Goal: Information Seeking & Learning: Learn about a topic

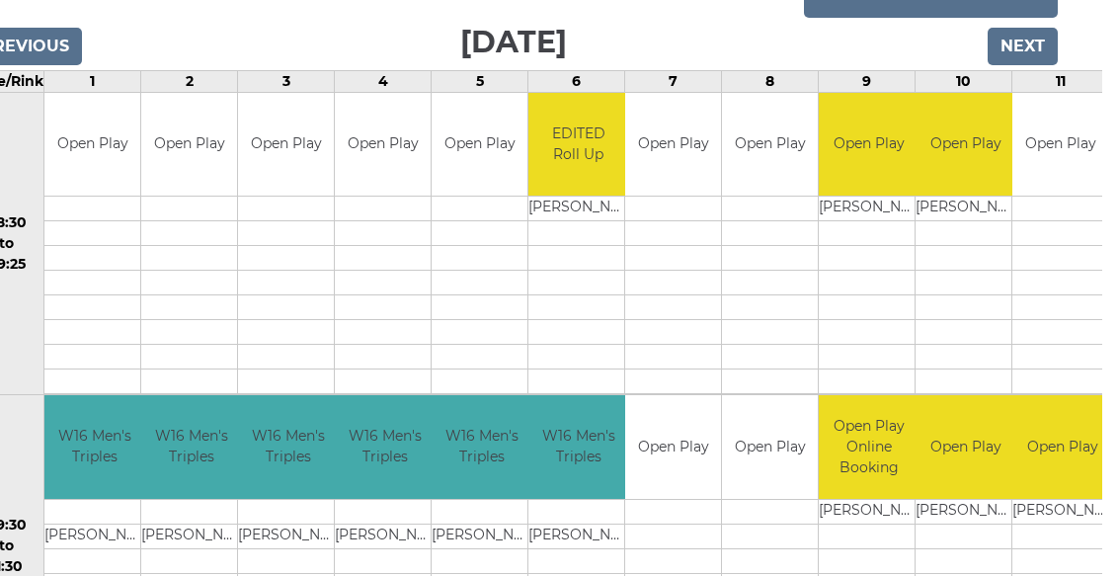
scroll to position [0, 30]
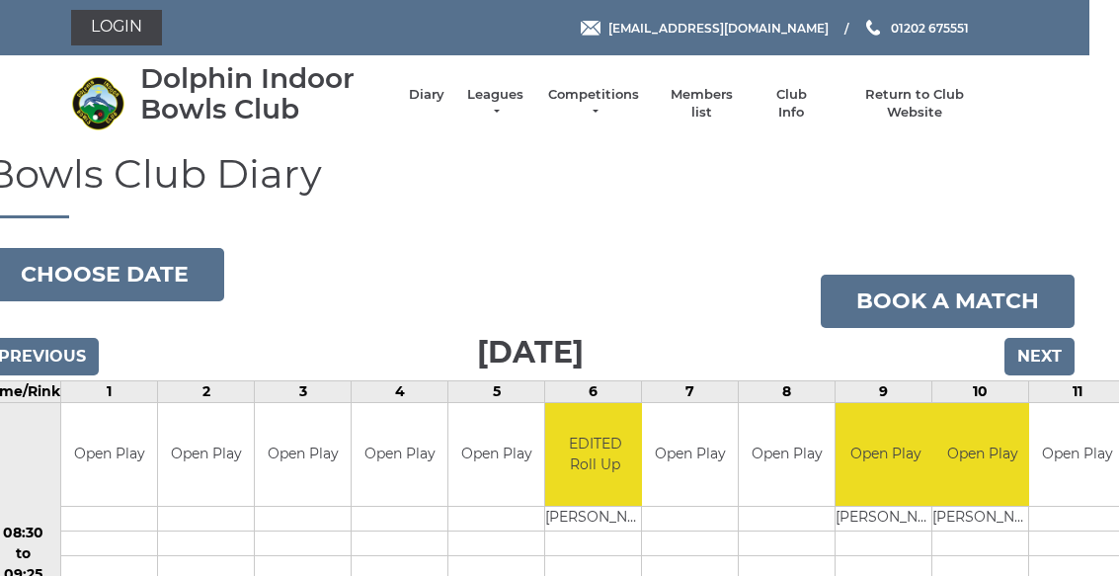
click at [513, 105] on link "Leagues" at bounding box center [495, 104] width 62 height 36
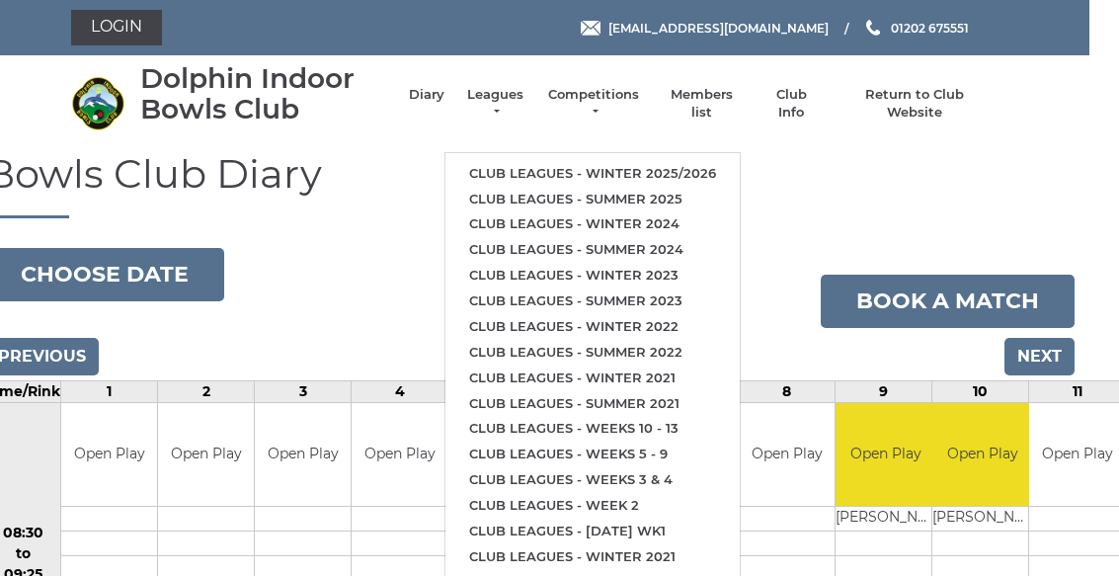
click at [703, 161] on link "Club leagues - Winter 2025/2026" at bounding box center [592, 174] width 294 height 26
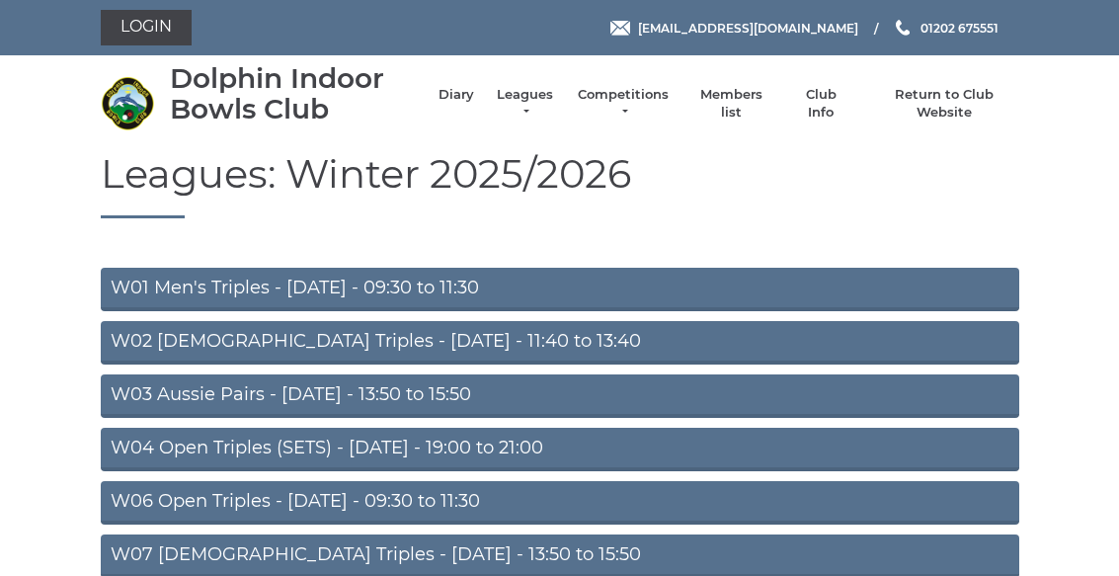
click at [546, 342] on link "W02 [DEMOGRAPHIC_DATA] Triples - [DATE] - 11:40 to 13:40" at bounding box center [560, 342] width 919 height 43
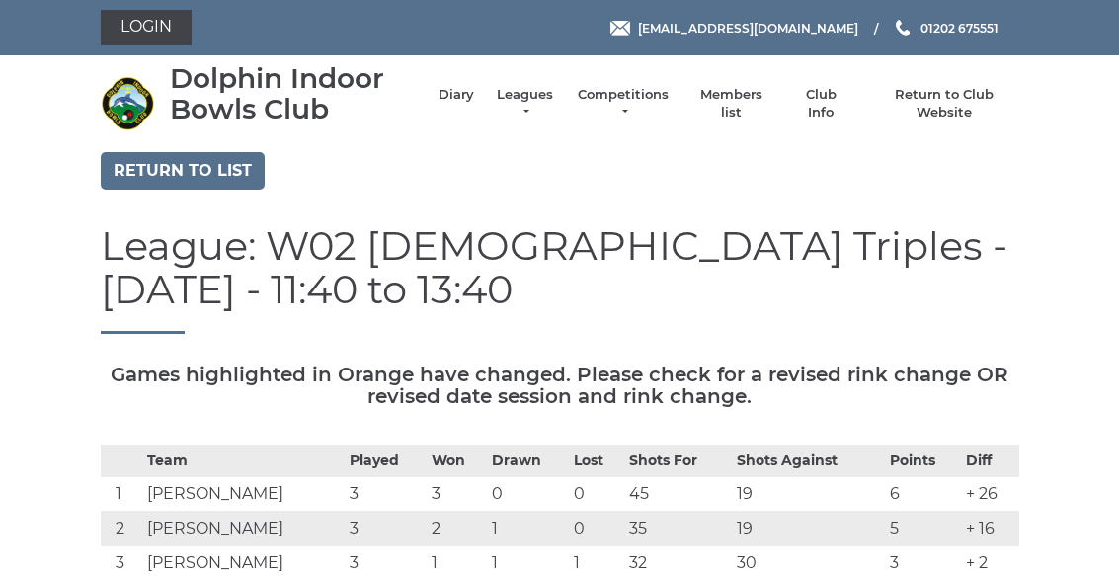
click at [223, 167] on link "Return to list" at bounding box center [183, 171] width 164 height 38
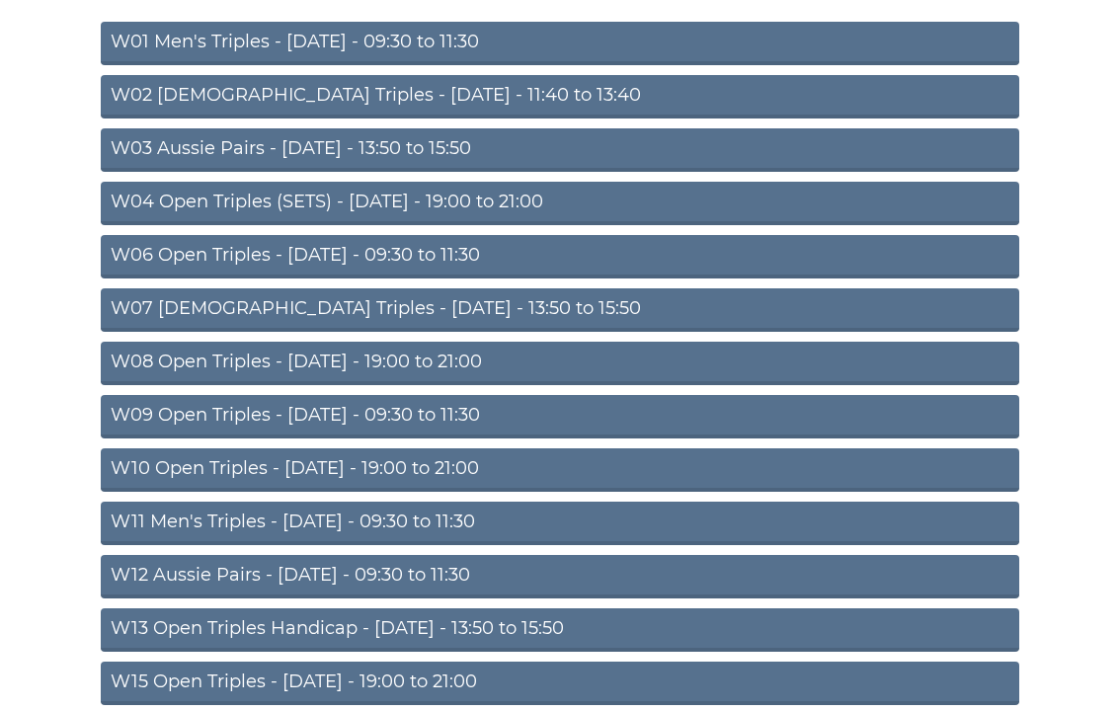
scroll to position [244, 0]
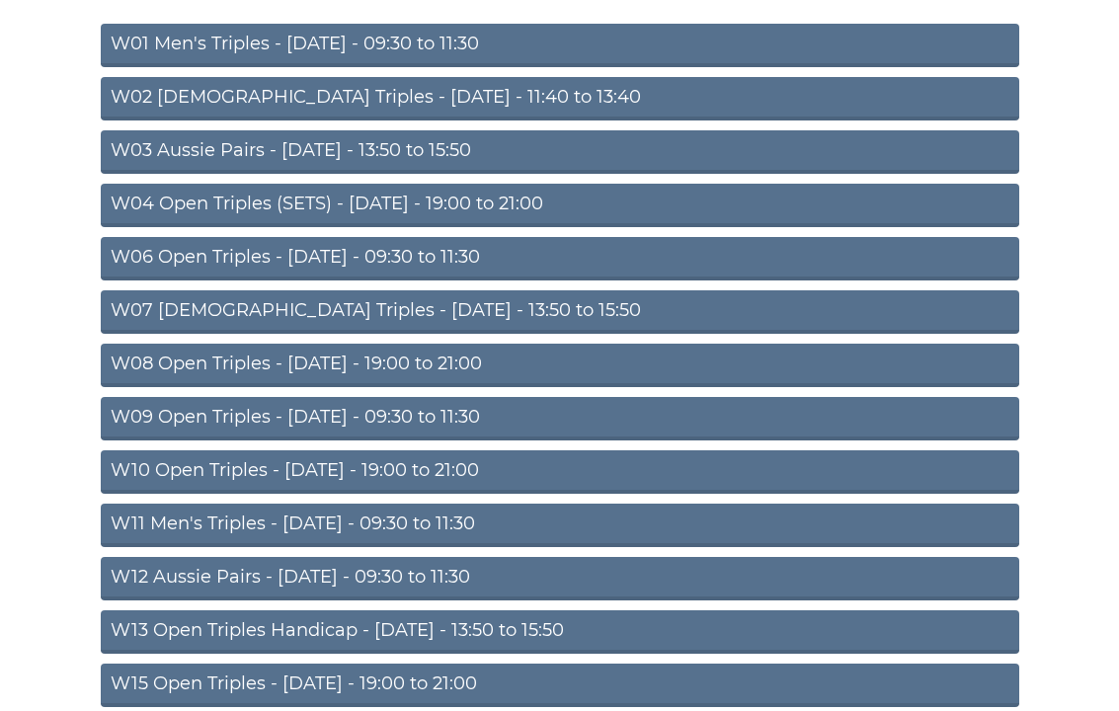
click at [591, 575] on link "W13 Open Triples Handicap - [DATE] - 13:50 to 15:50" at bounding box center [560, 631] width 919 height 43
